Goal: Task Accomplishment & Management: Manage account settings

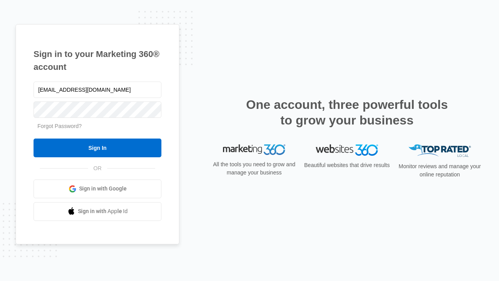
type input "[EMAIL_ADDRESS][DOMAIN_NAME]"
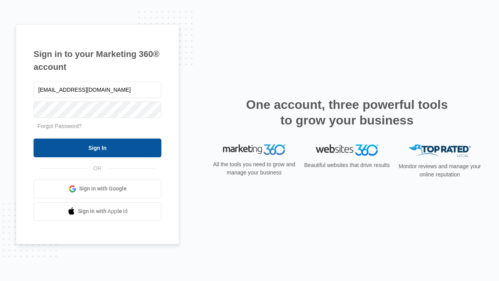
click at [98, 148] on input "Sign In" at bounding box center [98, 148] width 128 height 19
